Goal: Transaction & Acquisition: Book appointment/travel/reservation

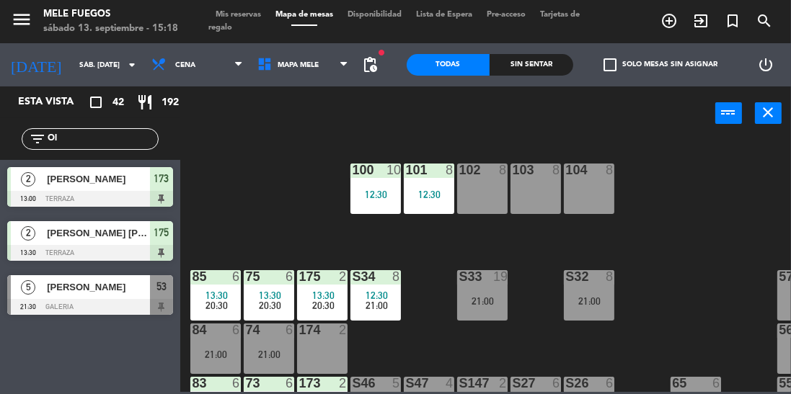
click at [246, 12] on span "Mis reservas" at bounding box center [238, 15] width 60 height 8
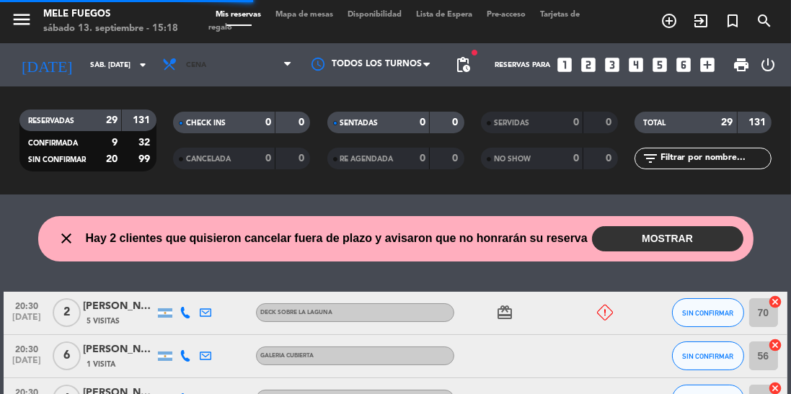
click at [195, 60] on span "Cena" at bounding box center [227, 65] width 144 height 32
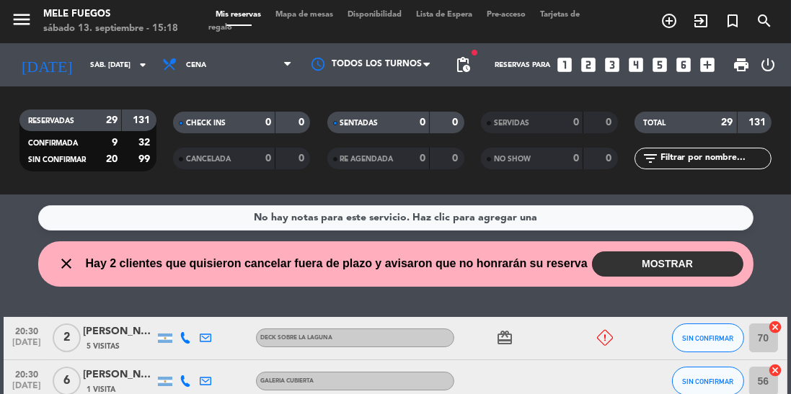
click at [654, 263] on button "MOSTRAR" at bounding box center [667, 264] width 151 height 25
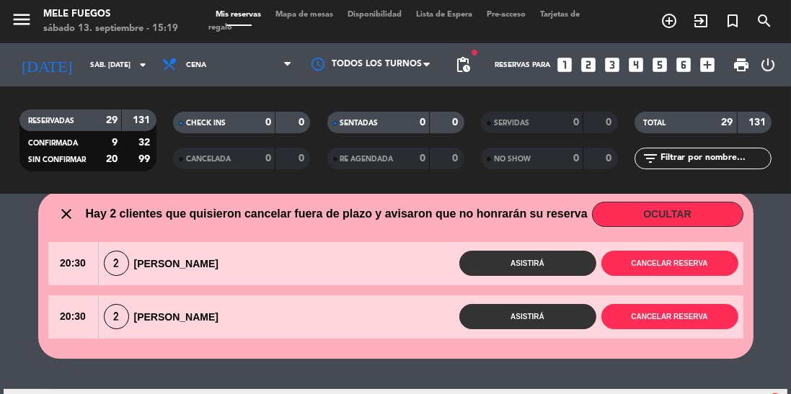
scroll to position [50, 0]
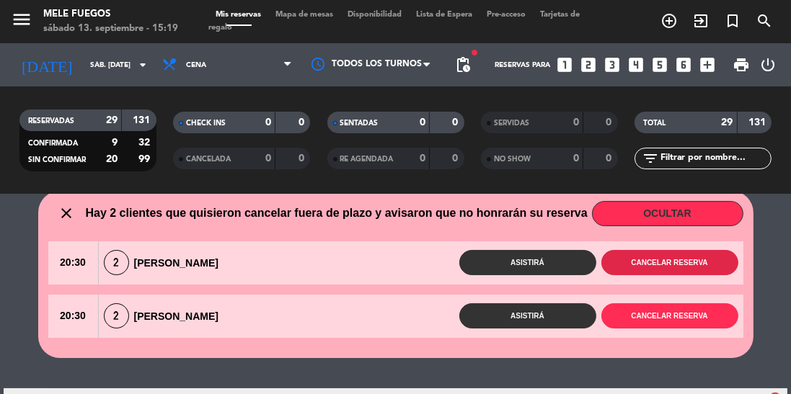
click at [675, 255] on button "Cancelar reserva" at bounding box center [669, 262] width 137 height 25
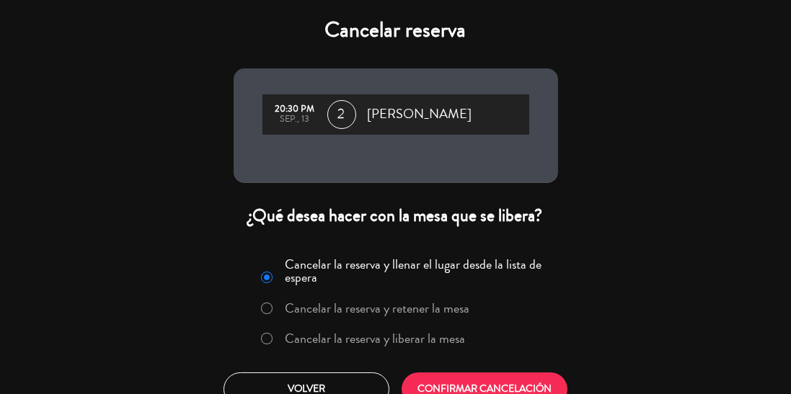
click at [270, 334] on input "Cancelar la reserva y liberar la mesa" at bounding box center [265, 337] width 9 height 9
radio input "true"
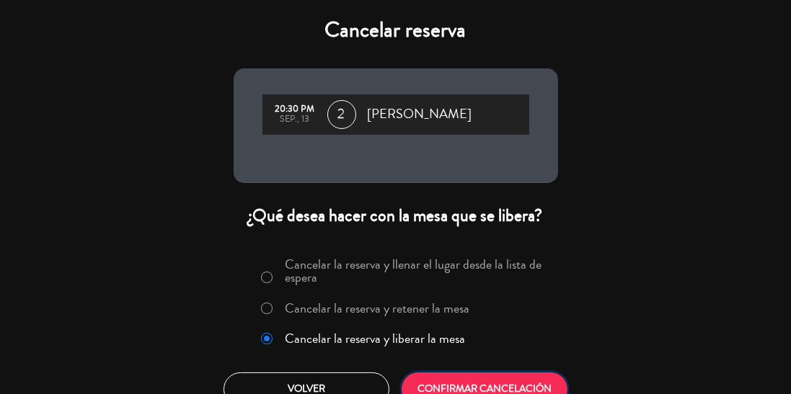
click at [486, 373] on button "CONFIRMAR CANCELACIÓN" at bounding box center [484, 390] width 166 height 34
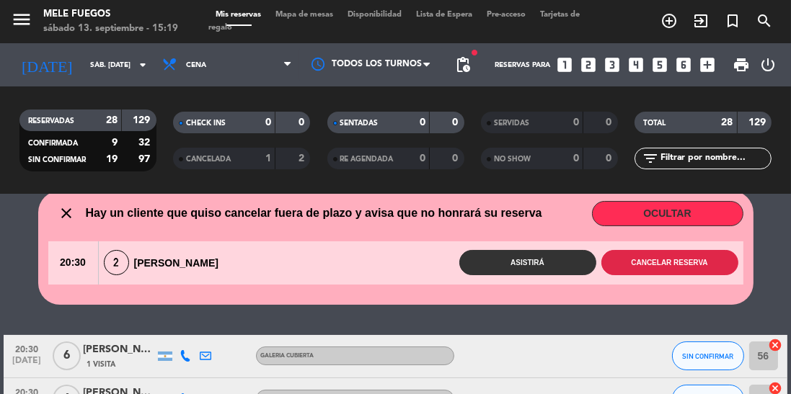
click at [684, 258] on button "Cancelar reserva" at bounding box center [669, 262] width 137 height 25
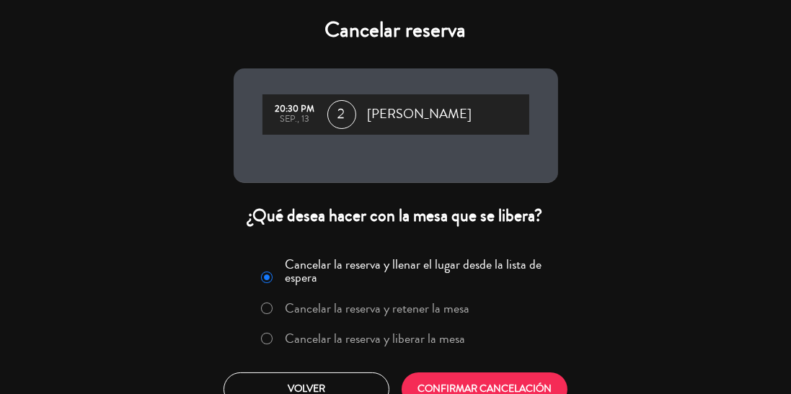
click at [270, 339] on input "Cancelar la reserva y liberar la mesa" at bounding box center [265, 337] width 9 height 9
radio input "true"
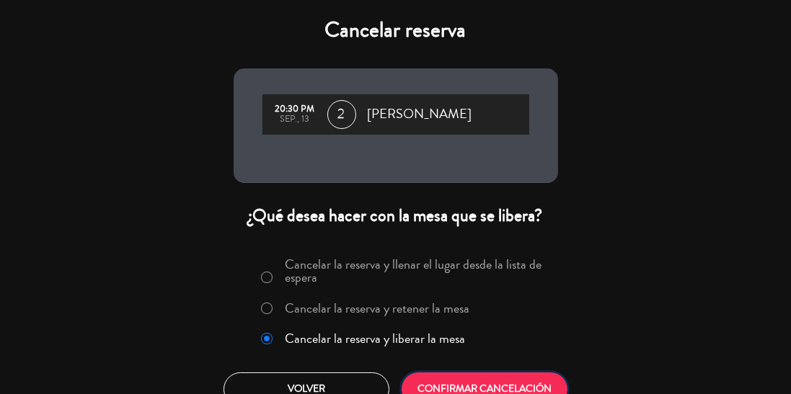
click at [490, 378] on button "CONFIRMAR CANCELACIÓN" at bounding box center [484, 390] width 166 height 34
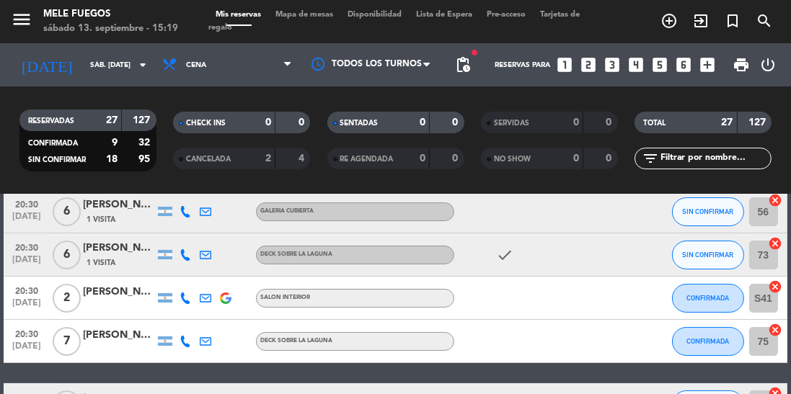
scroll to position [0, 0]
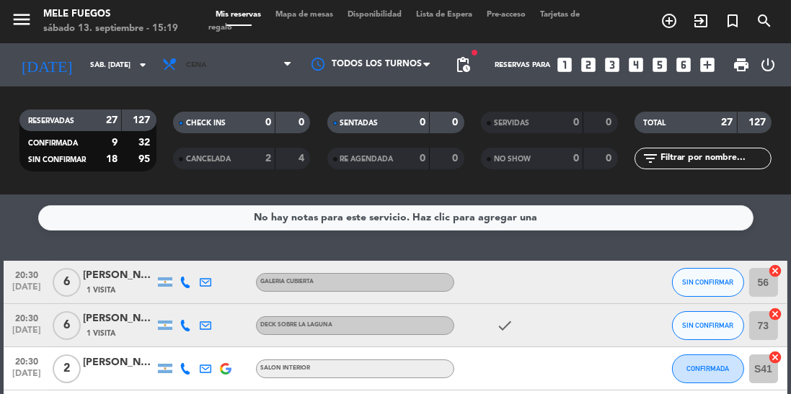
click at [207, 55] on span "Cena" at bounding box center [227, 65] width 144 height 32
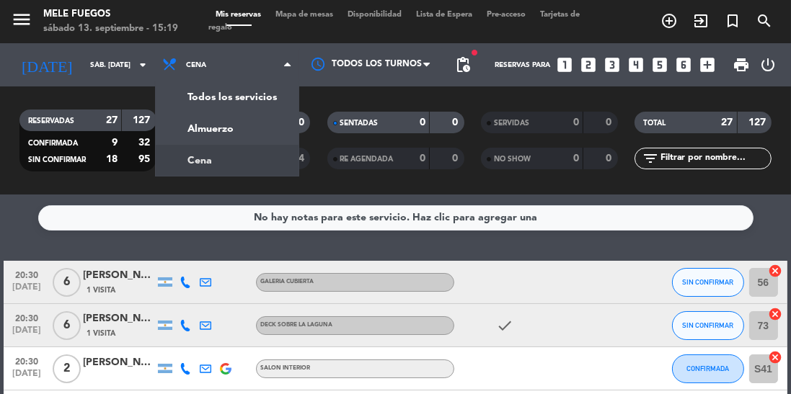
click at [210, 120] on div "menu Mele Fuegos sábado 13. septiembre - 15:19 Mis reservas Mapa de mesas Dispo…" at bounding box center [395, 97] width 791 height 195
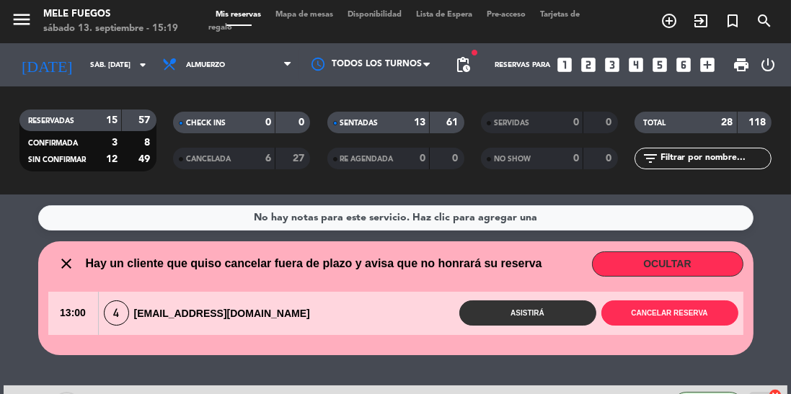
click at [83, 61] on input "sáb. [DATE]" at bounding box center [136, 65] width 106 height 22
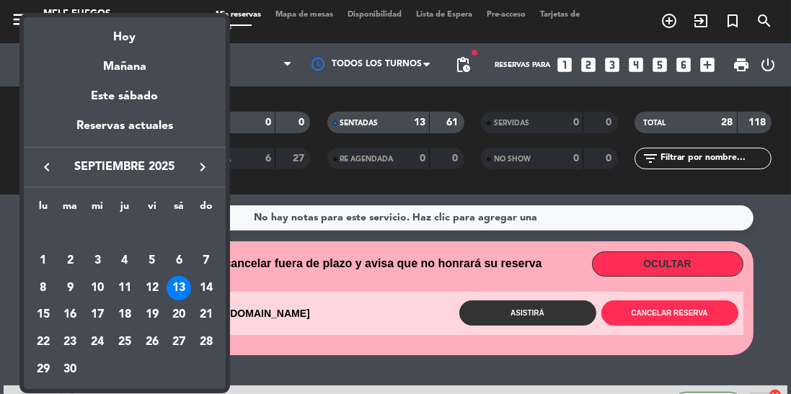
click at [125, 73] on div "Mañana" at bounding box center [125, 62] width 202 height 30
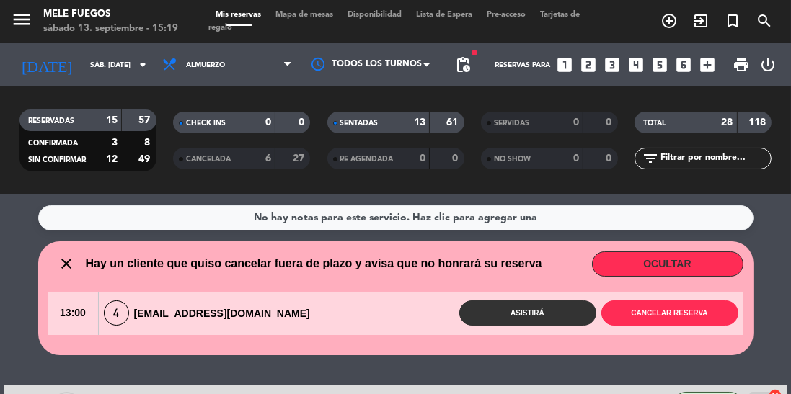
type input "dom. [DATE]"
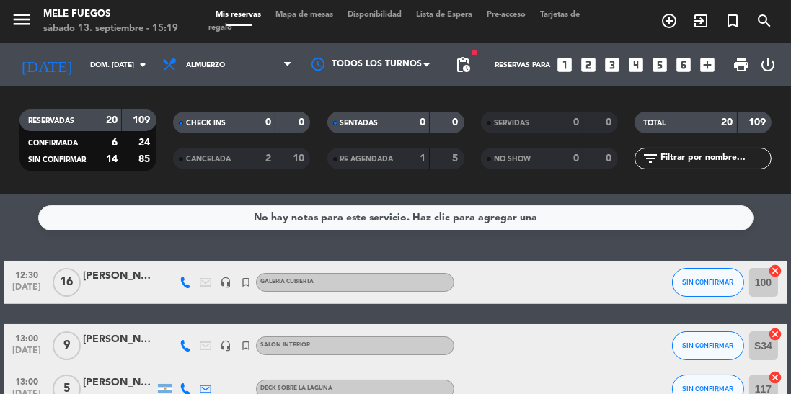
click at [304, 1] on div "menu Mele Fuegos sábado 13. septiembre - 15:19 Mis reservas Mapa de mesas Dispo…" at bounding box center [395, 21] width 791 height 43
click at [312, 14] on span "Mapa de mesas" at bounding box center [304, 15] width 72 height 8
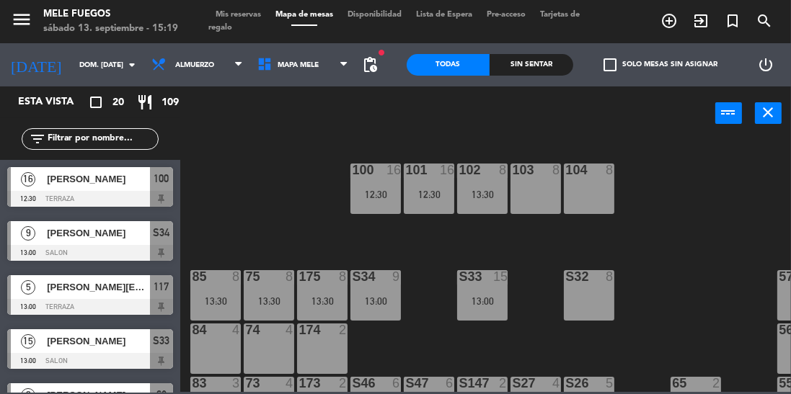
click at [736, 16] on icon "turned_in_not" at bounding box center [732, 20] width 17 height 17
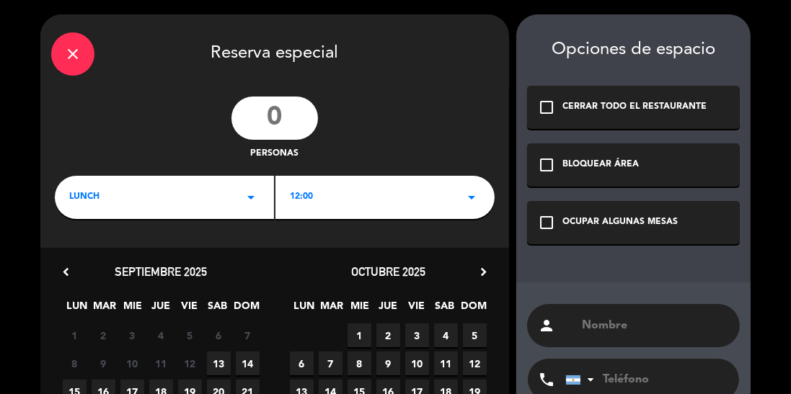
click at [282, 105] on input "number" at bounding box center [274, 118] width 86 height 43
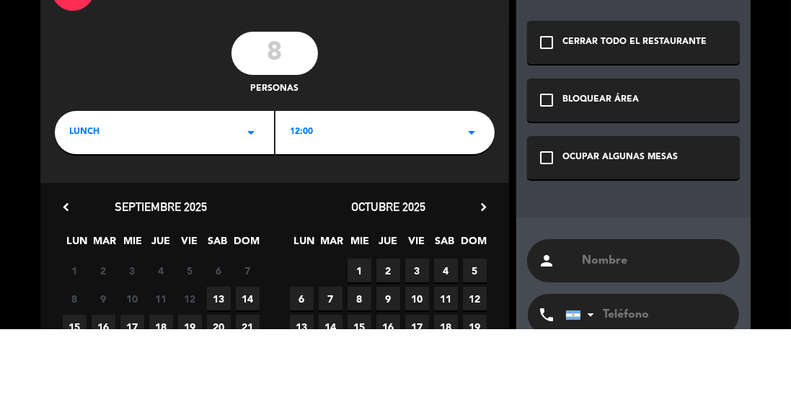
type input "8"
click at [394, 121] on div "8 personas" at bounding box center [274, 129] width 468 height 65
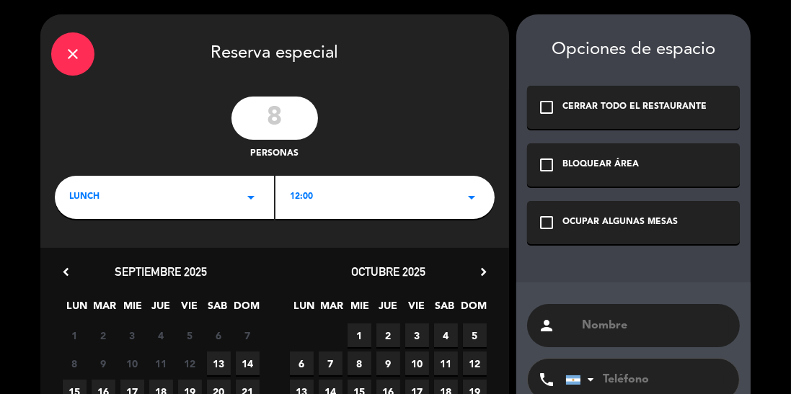
click at [219, 199] on div "LUNCH arrow_drop_down" at bounding box center [164, 197] width 219 height 43
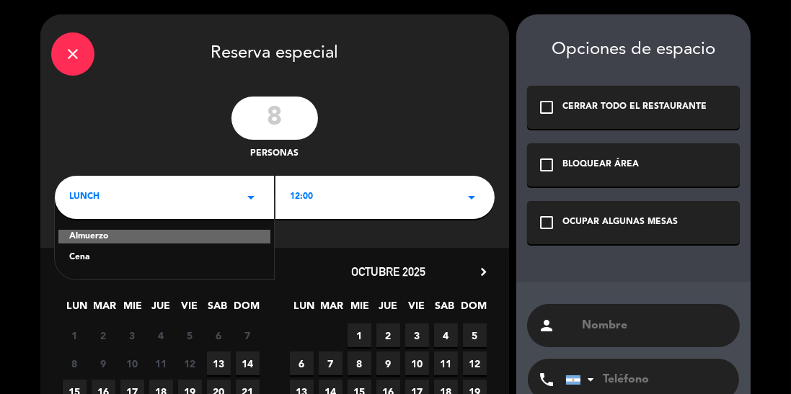
click at [346, 203] on div "12:00 arrow_drop_down" at bounding box center [384, 197] width 219 height 43
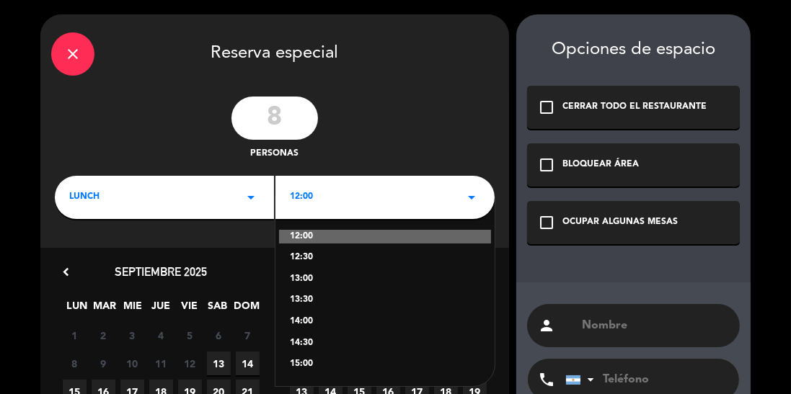
click at [336, 280] on div "13:00" at bounding box center [385, 279] width 190 height 14
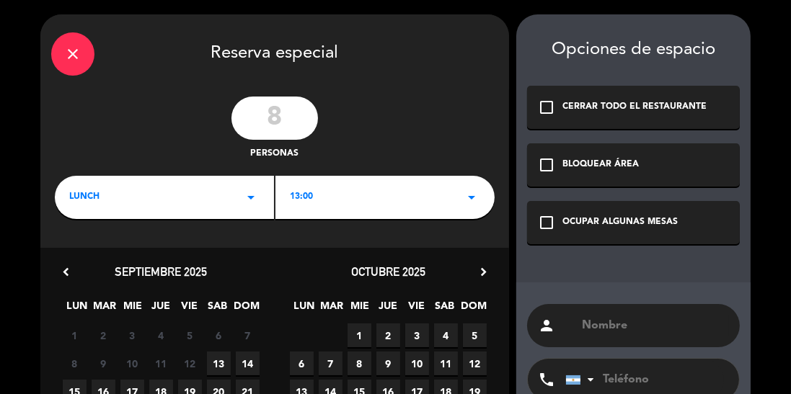
click at [357, 195] on div "13:00 arrow_drop_down" at bounding box center [384, 197] width 219 height 43
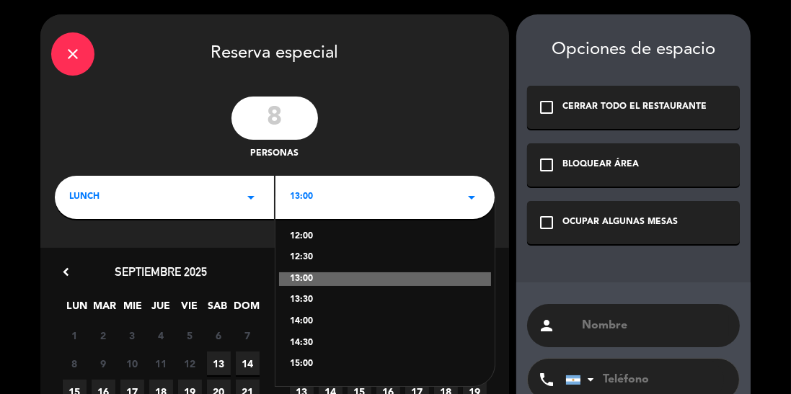
click at [330, 300] on div "13:30" at bounding box center [385, 300] width 190 height 14
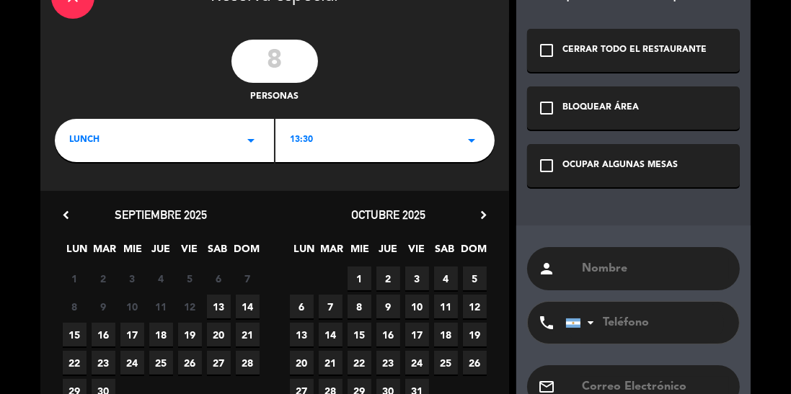
scroll to position [66, 0]
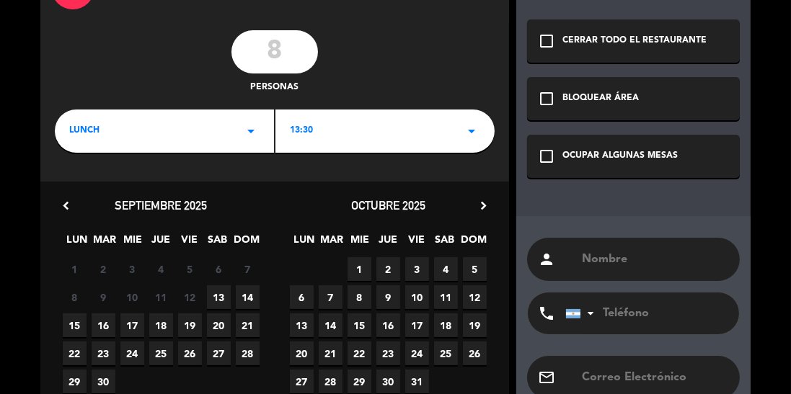
click at [244, 298] on span "14" at bounding box center [248, 297] width 24 height 24
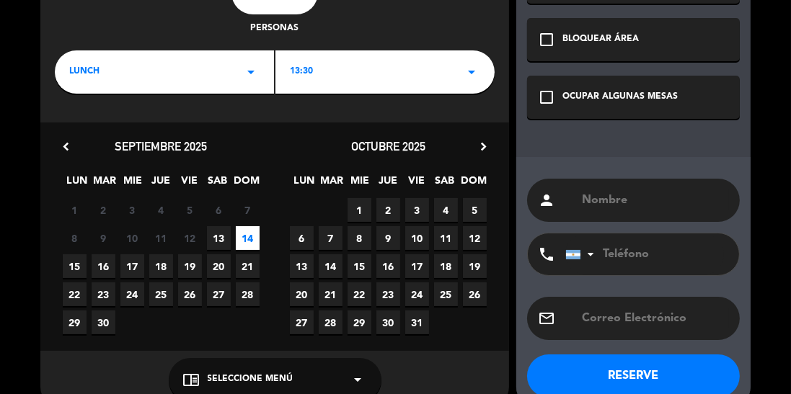
click at [290, 387] on div "chrome_reader_mode Seleccione Menú arrow_drop_down" at bounding box center [275, 379] width 213 height 43
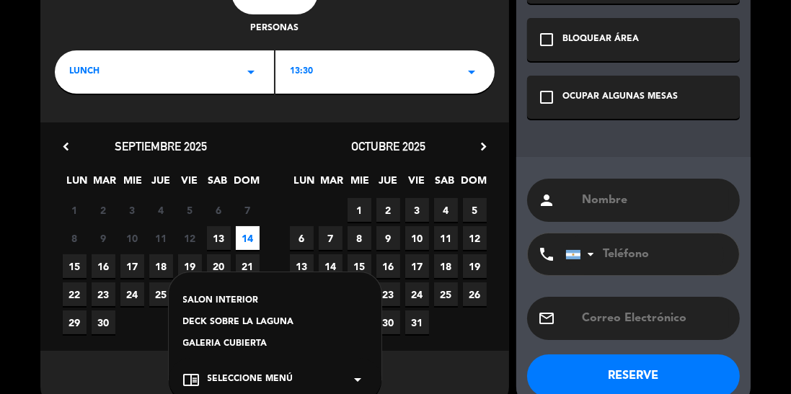
click at [277, 321] on div "DECK SOBRE LA LAGUNA" at bounding box center [275, 323] width 184 height 14
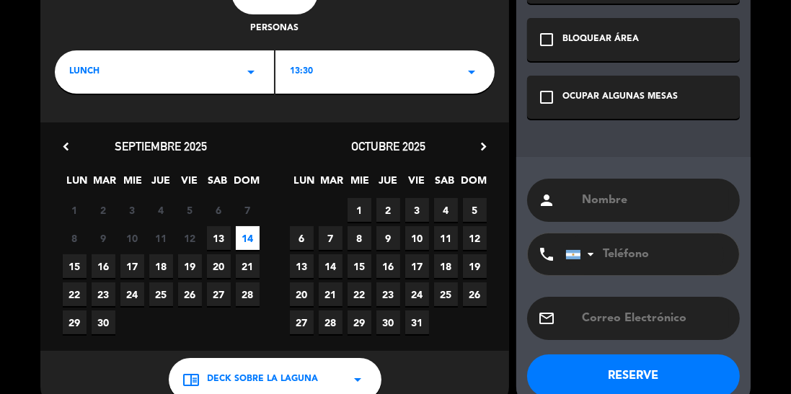
click at [568, 100] on div "OCUPAR ALGUNAS MESAS" at bounding box center [619, 97] width 115 height 14
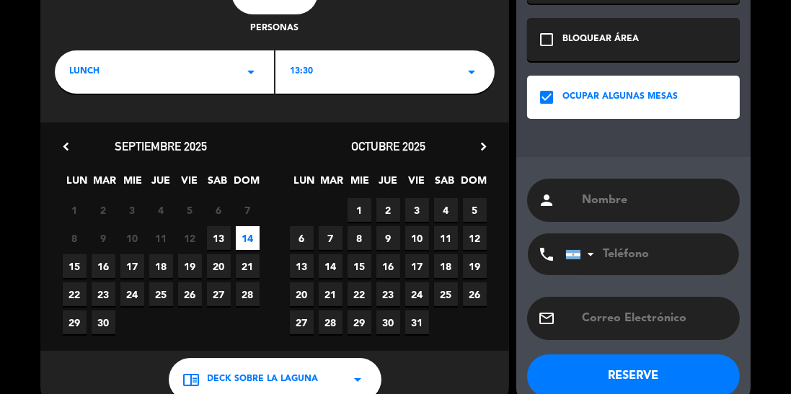
click at [601, 205] on input "text" at bounding box center [654, 200] width 148 height 20
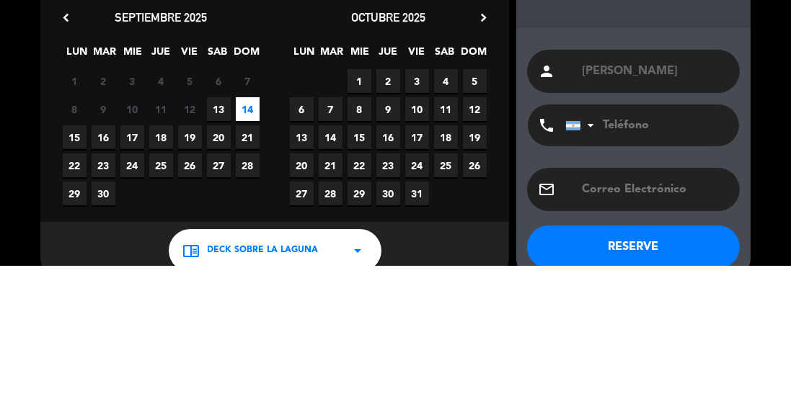
click at [663, 194] on input "[PERSON_NAME]" at bounding box center [654, 200] width 148 height 20
type input "[PERSON_NAME]"
click at [759, 187] on div "close Reserva especial 8 personas LUNCH arrow_drop_down 13:30 arrow_drop_down c…" at bounding box center [395, 149] width 791 height 548
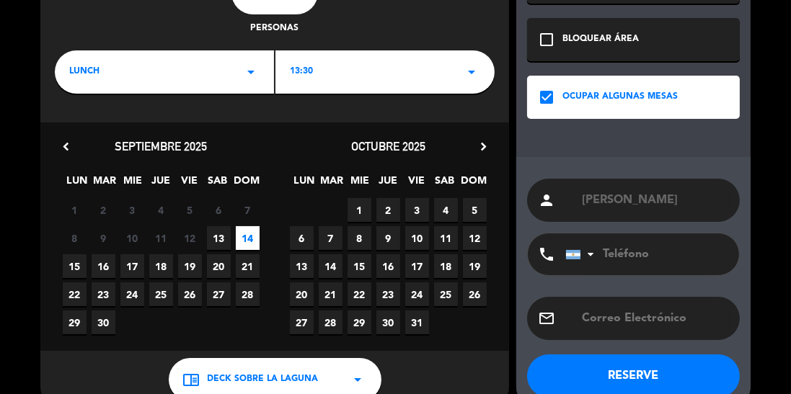
scroll to position [151, 0]
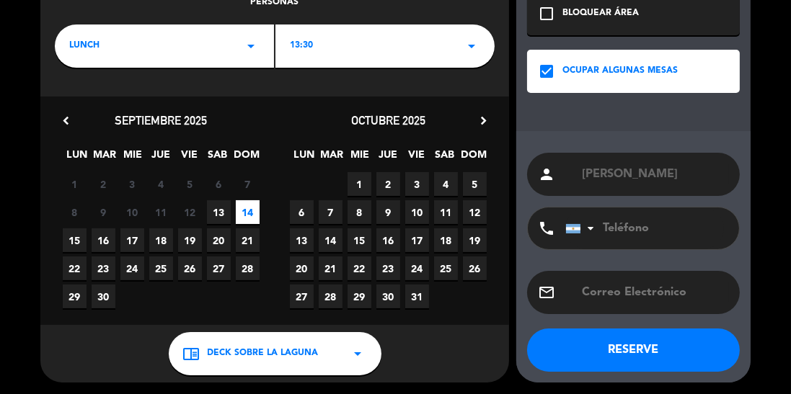
click at [644, 230] on input "tel" at bounding box center [644, 229] width 159 height 42
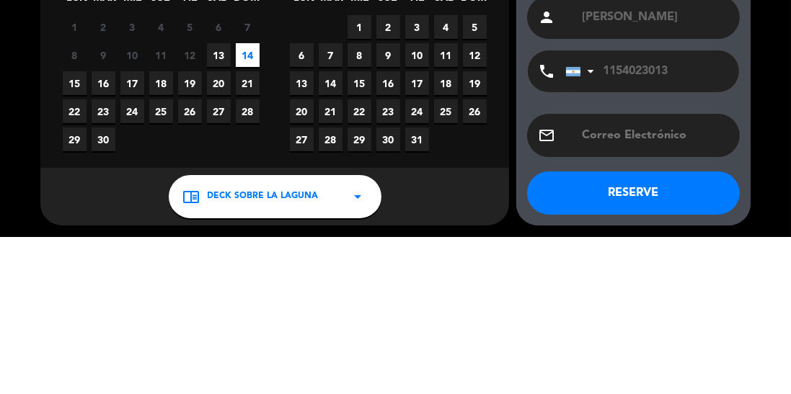
type input "1154023013"
click at [761, 224] on div "close Reserva especial 8 personas LUNCH arrow_drop_down 13:30 arrow_drop_down c…" at bounding box center [395, 123] width 791 height 548
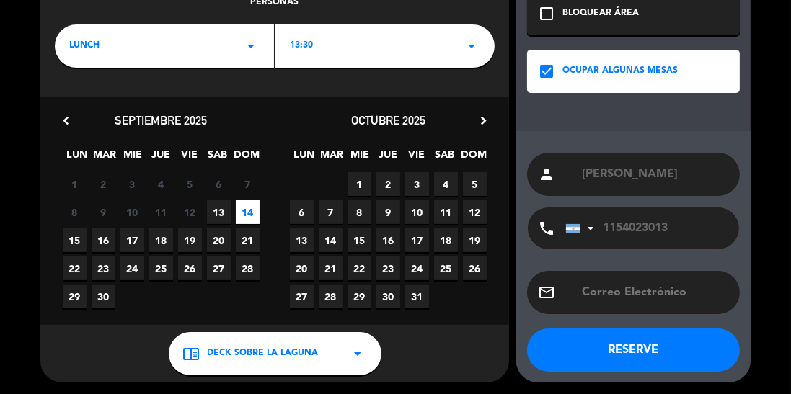
click at [635, 355] on button "RESERVE" at bounding box center [633, 350] width 213 height 43
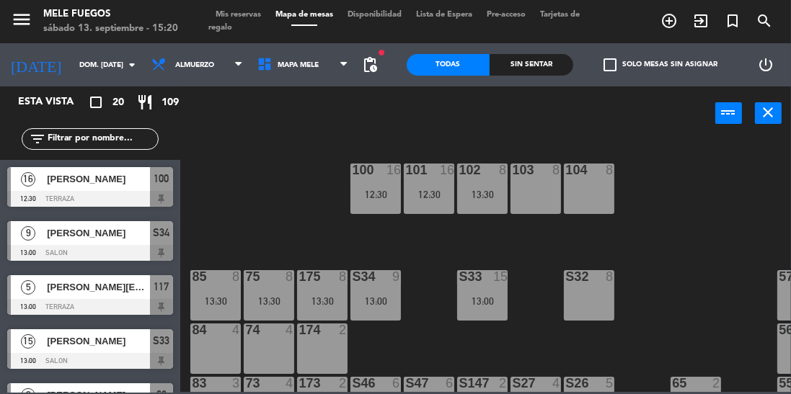
click at [556, 192] on div "103 8" at bounding box center [535, 189] width 50 height 50
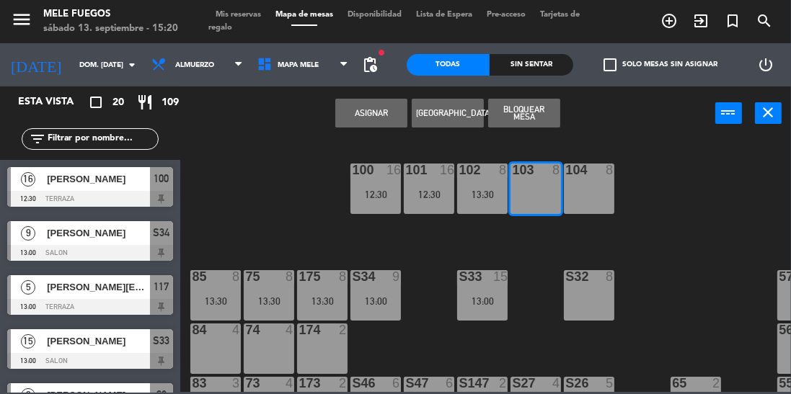
click at [385, 107] on button "Asignar" at bounding box center [371, 113] width 72 height 29
click at [363, 104] on button "Asignar" at bounding box center [371, 113] width 72 height 29
click at [380, 112] on button "Asignar" at bounding box center [371, 113] width 72 height 29
click at [773, 114] on icon "close" at bounding box center [768, 112] width 17 height 17
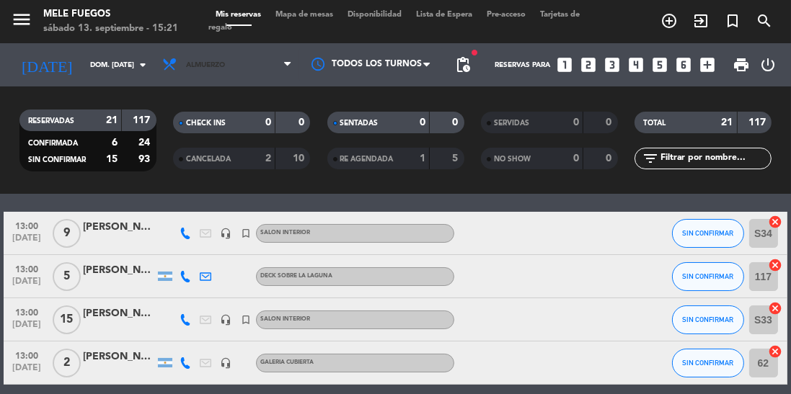
click at [214, 64] on span "Almuerzo" at bounding box center [205, 65] width 39 height 8
